Goal: Transaction & Acquisition: Purchase product/service

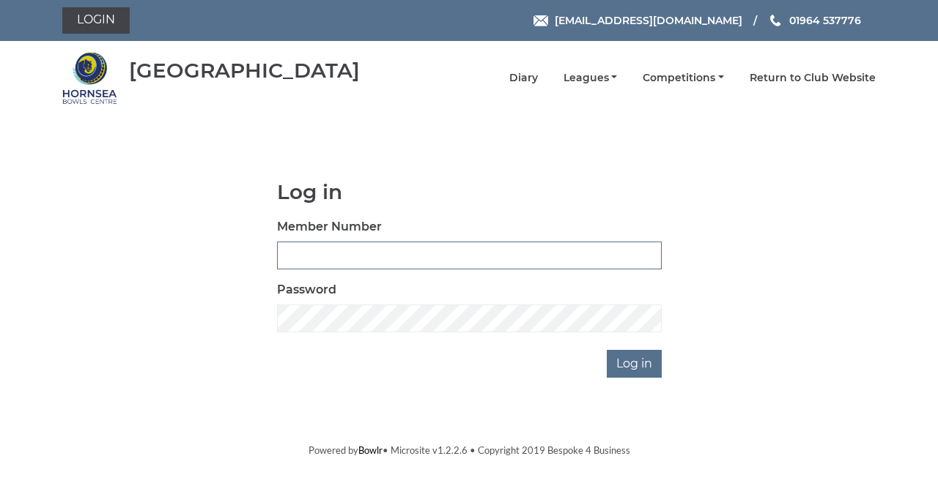
click at [293, 262] on input "Member Number" at bounding box center [469, 256] width 385 height 28
type input "0865"
click at [606, 350] on input "Log in" at bounding box center [633, 364] width 55 height 28
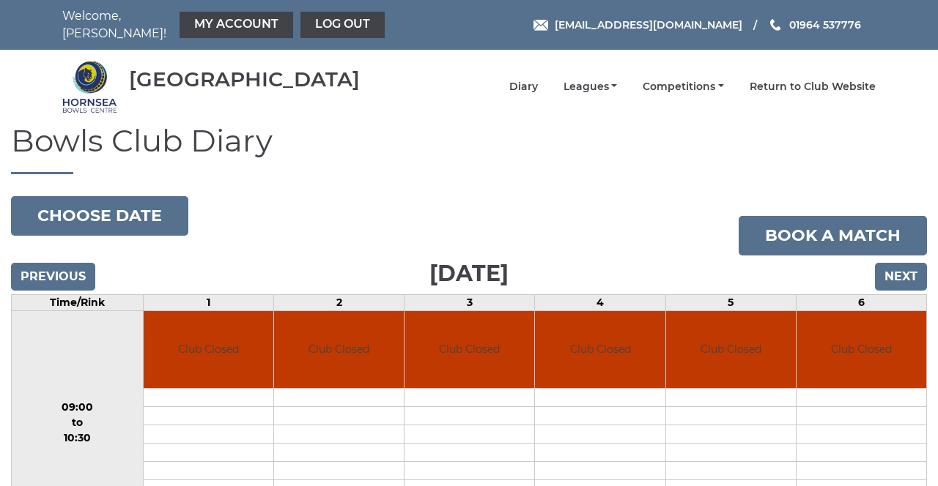
click at [225, 23] on link "My Account" at bounding box center [236, 25] width 114 height 26
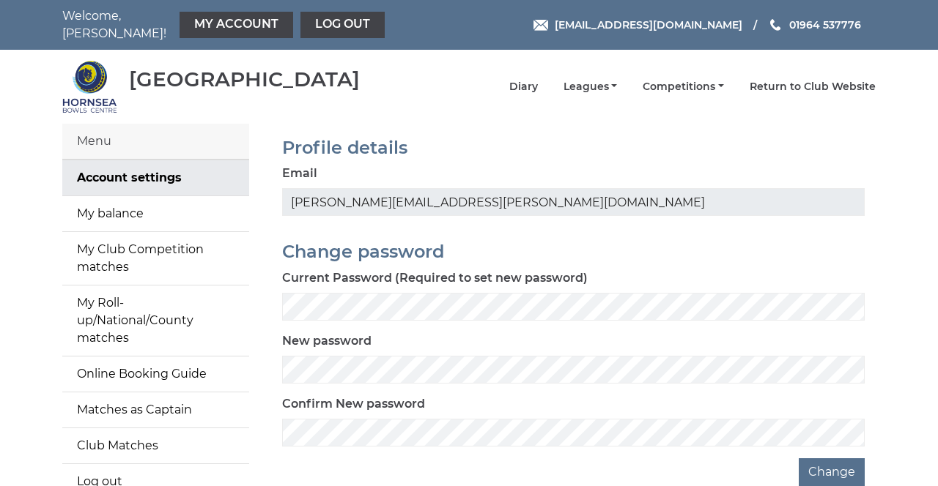
click at [101, 204] on link "My balance" at bounding box center [155, 213] width 187 height 35
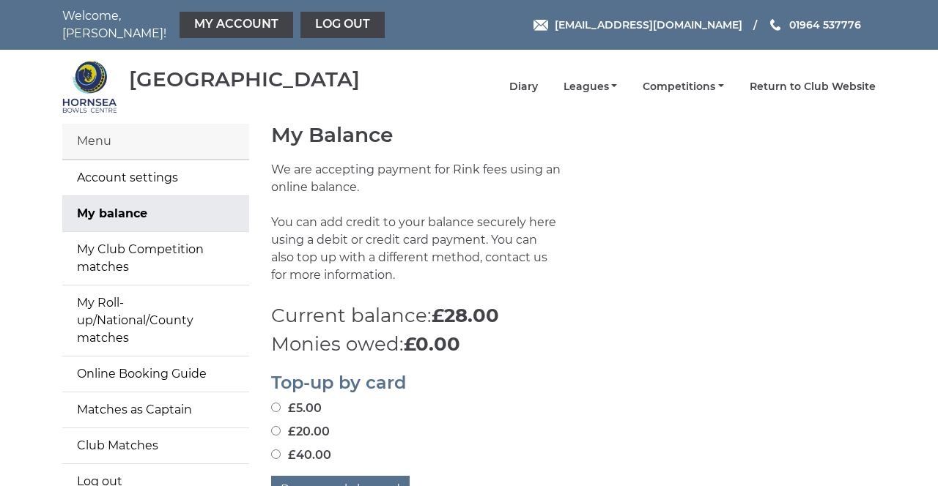
click at [262, 429] on div "Top-up by card £5.00 £20.00 £40.00 Pay securely by card" at bounding box center [573, 431] width 626 height 145
click at [274, 428] on input "£20.00" at bounding box center [276, 431] width 10 height 10
radio input "true"
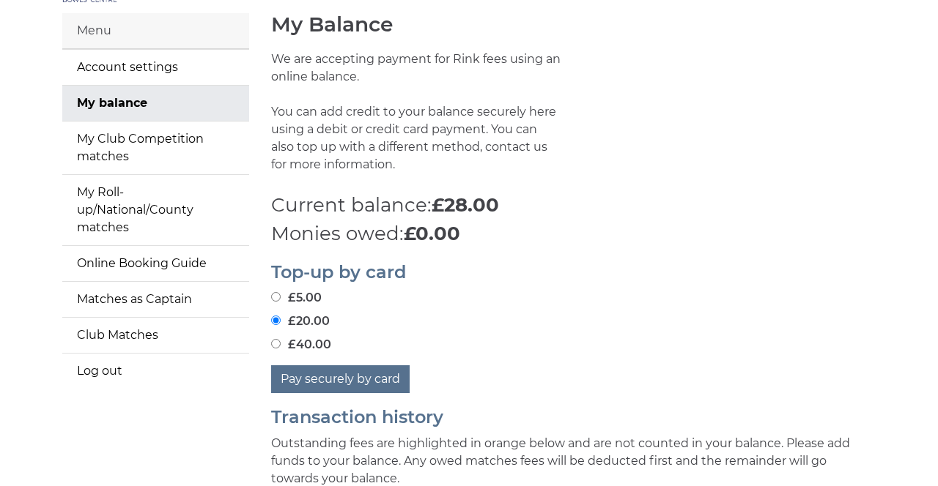
scroll to position [116, 0]
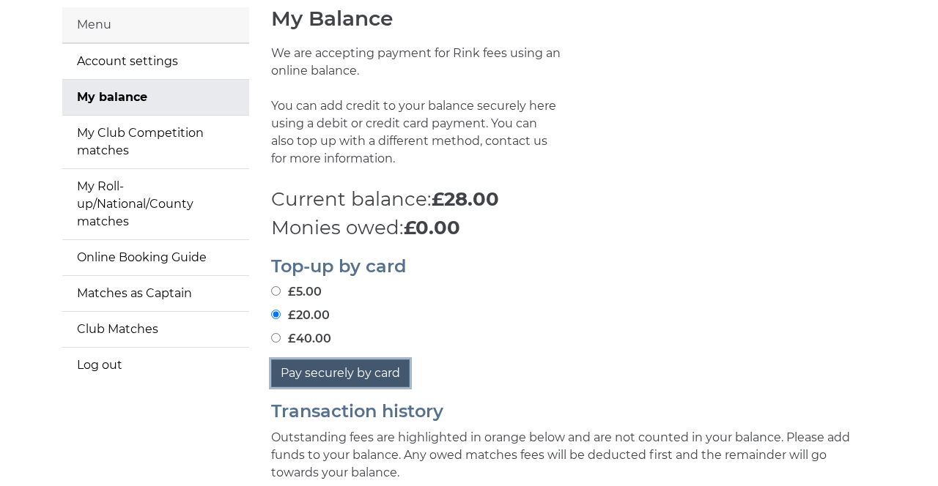
click at [324, 372] on button "Pay securely by card" at bounding box center [340, 374] width 138 height 28
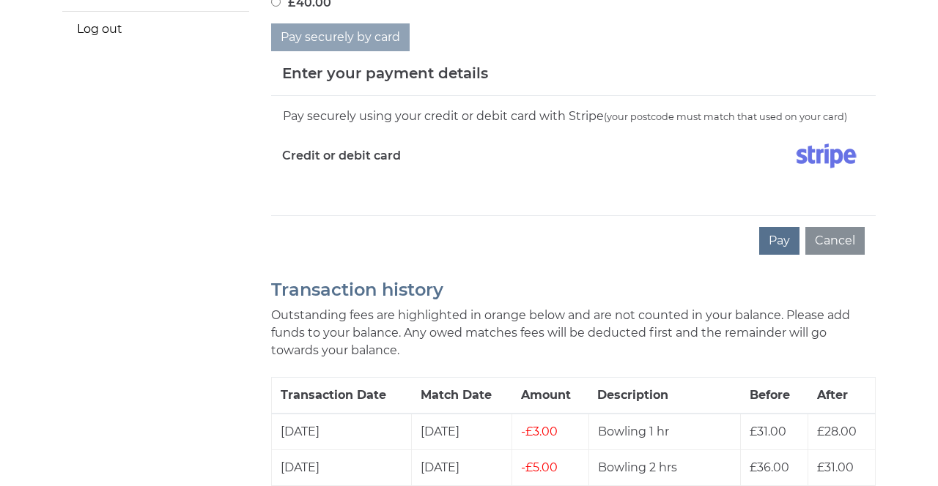
scroll to position [458, 0]
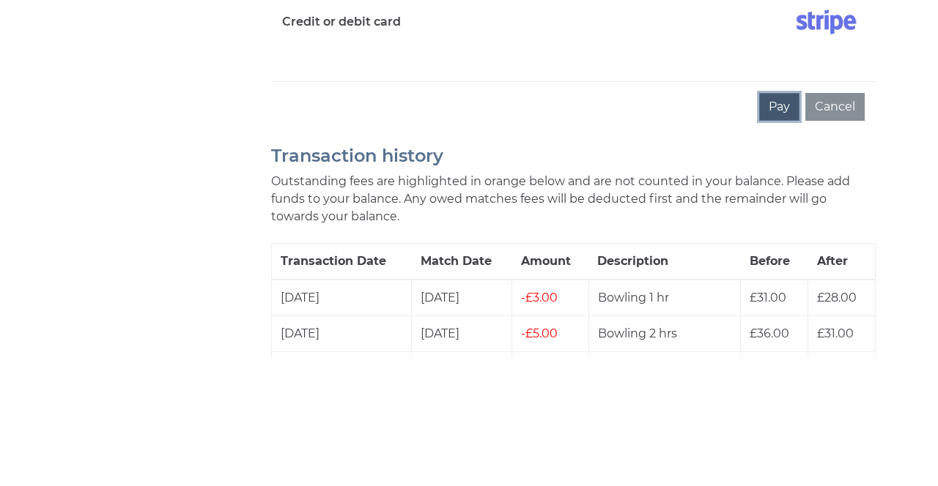
click at [772, 227] on button "Pay" at bounding box center [779, 235] width 40 height 28
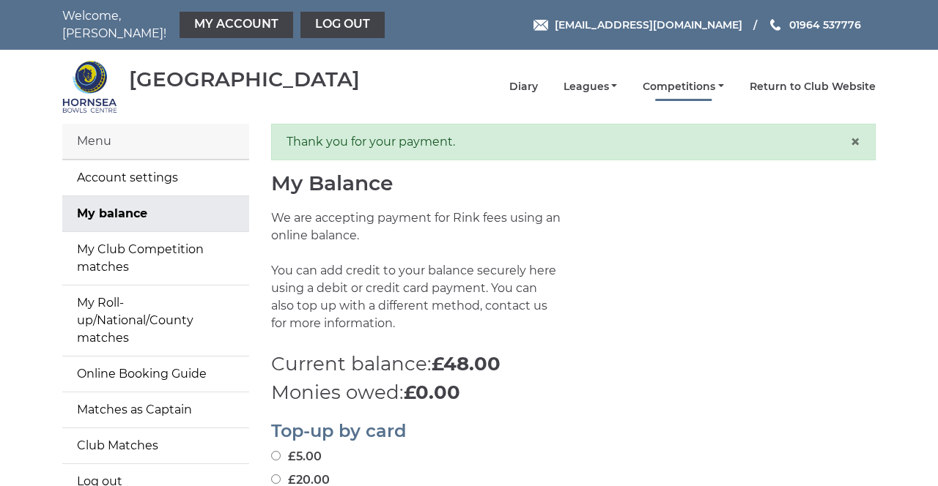
click at [681, 80] on link "Competitions" at bounding box center [682, 87] width 81 height 14
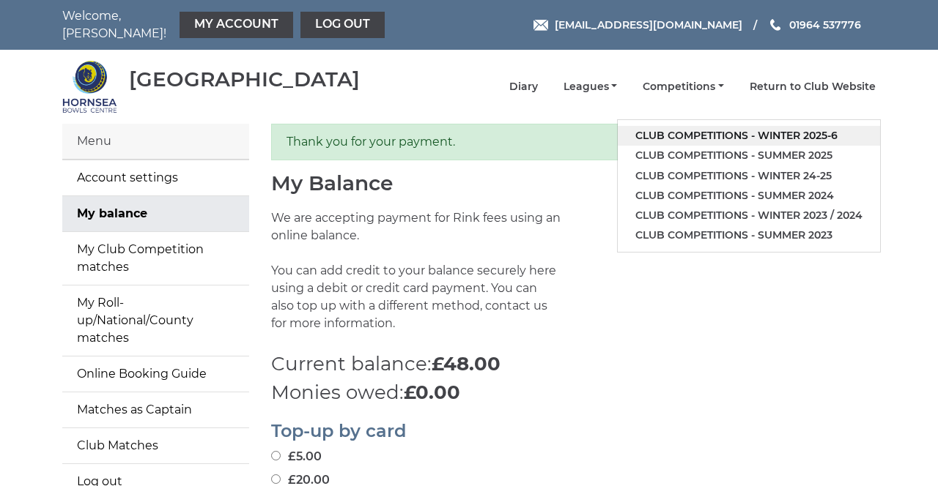
click at [684, 126] on link "Club competitions - Winter 2025-6" at bounding box center [748, 136] width 262 height 20
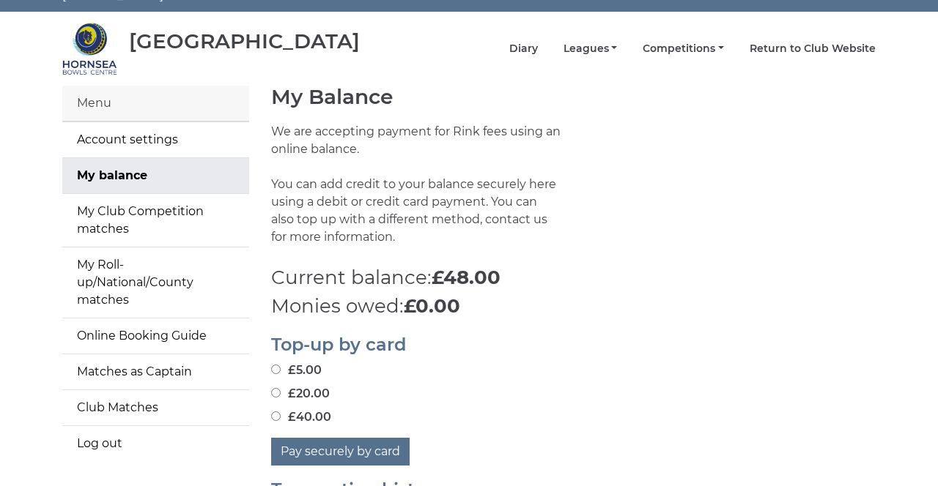
scroll to position [46, 0]
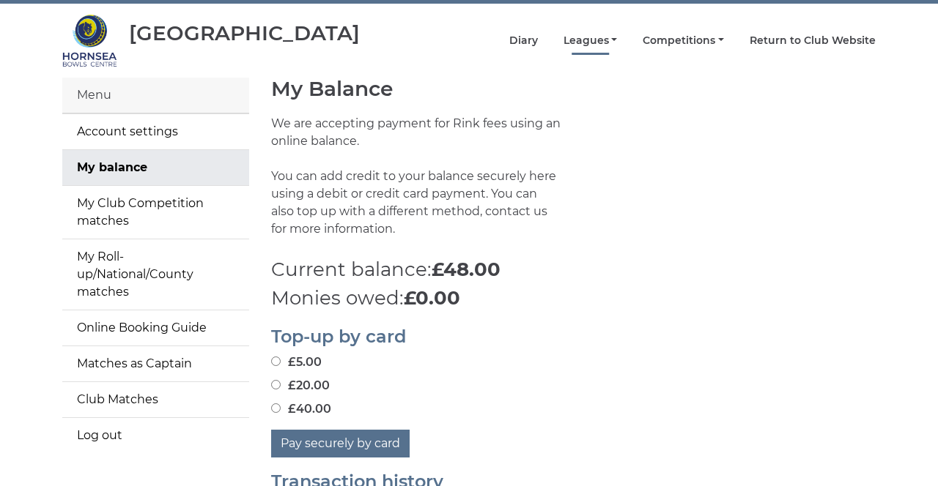
click at [598, 34] on link "Leagues" at bounding box center [590, 41] width 54 height 14
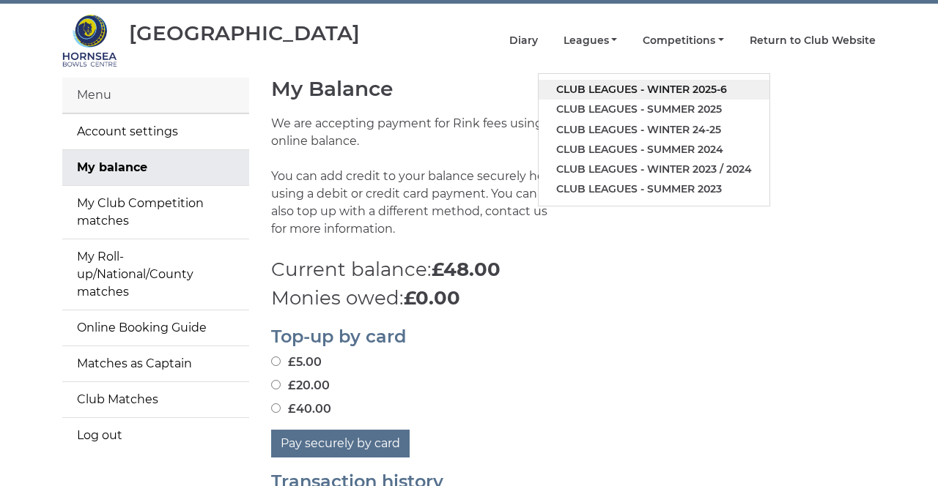
click at [597, 82] on link "Club leagues - Winter 2025-6" at bounding box center [653, 90] width 231 height 20
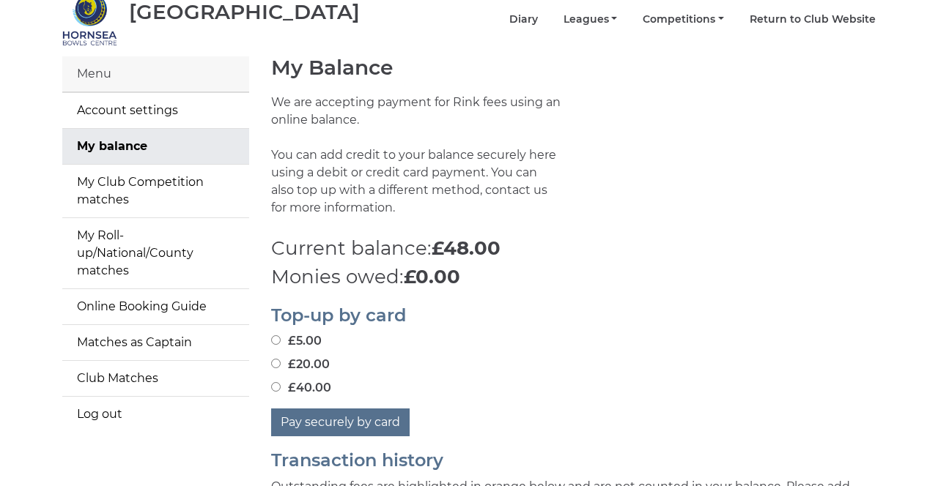
scroll to position [93, 0]
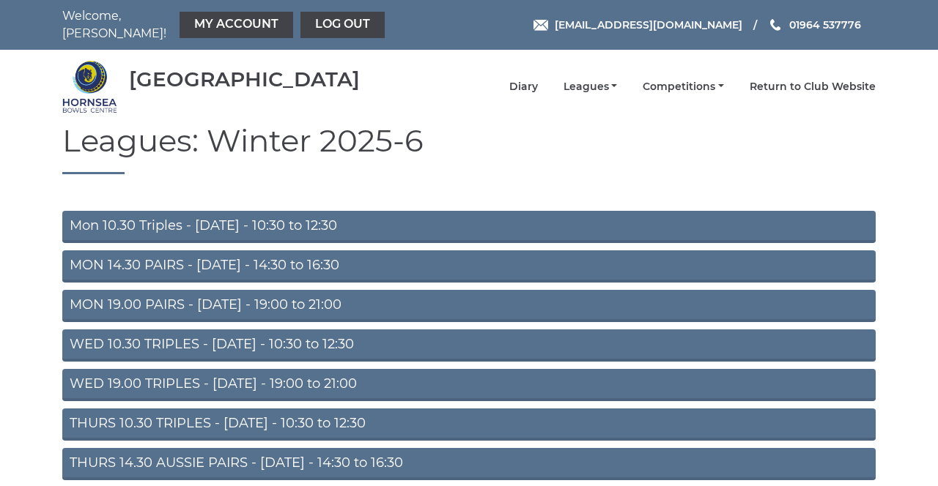
click at [149, 416] on link "THURS 10.30 TRIPLES - [DATE] - 10:30 to 12:30" at bounding box center [468, 425] width 813 height 32
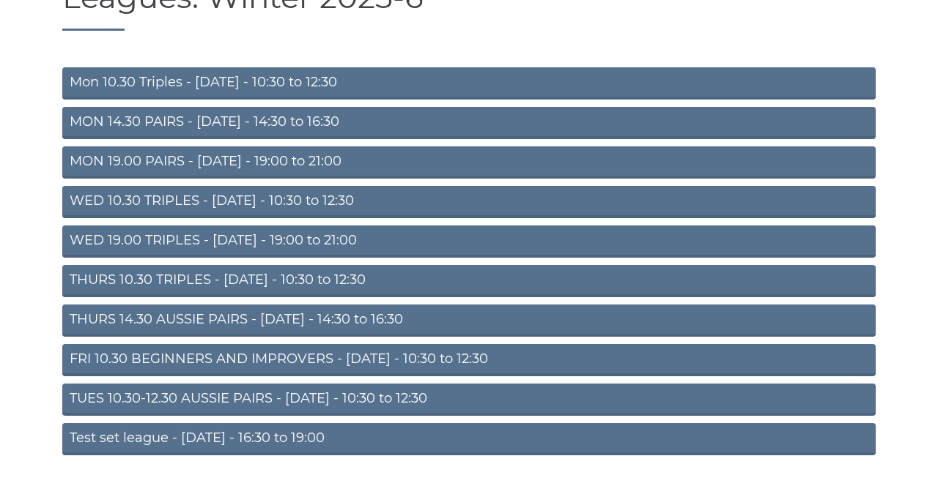
scroll to position [154, 0]
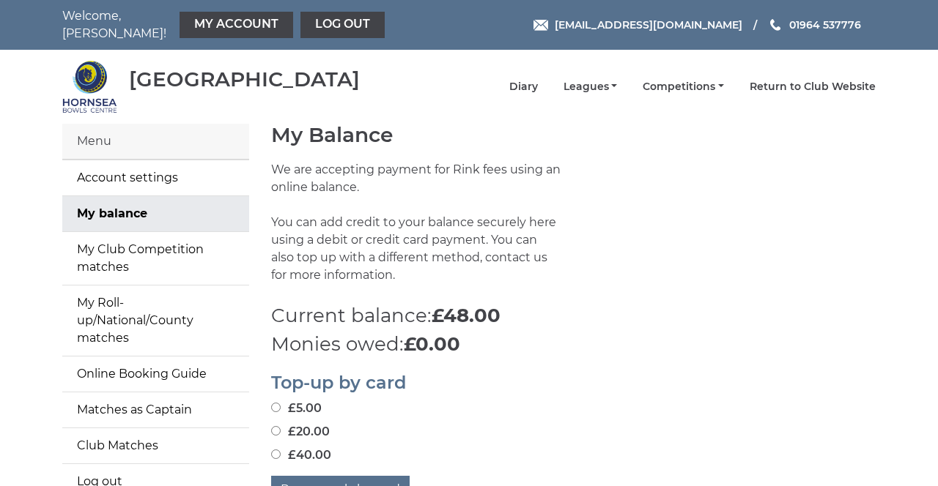
scroll to position [93, 0]
